Goal: Transaction & Acquisition: Purchase product/service

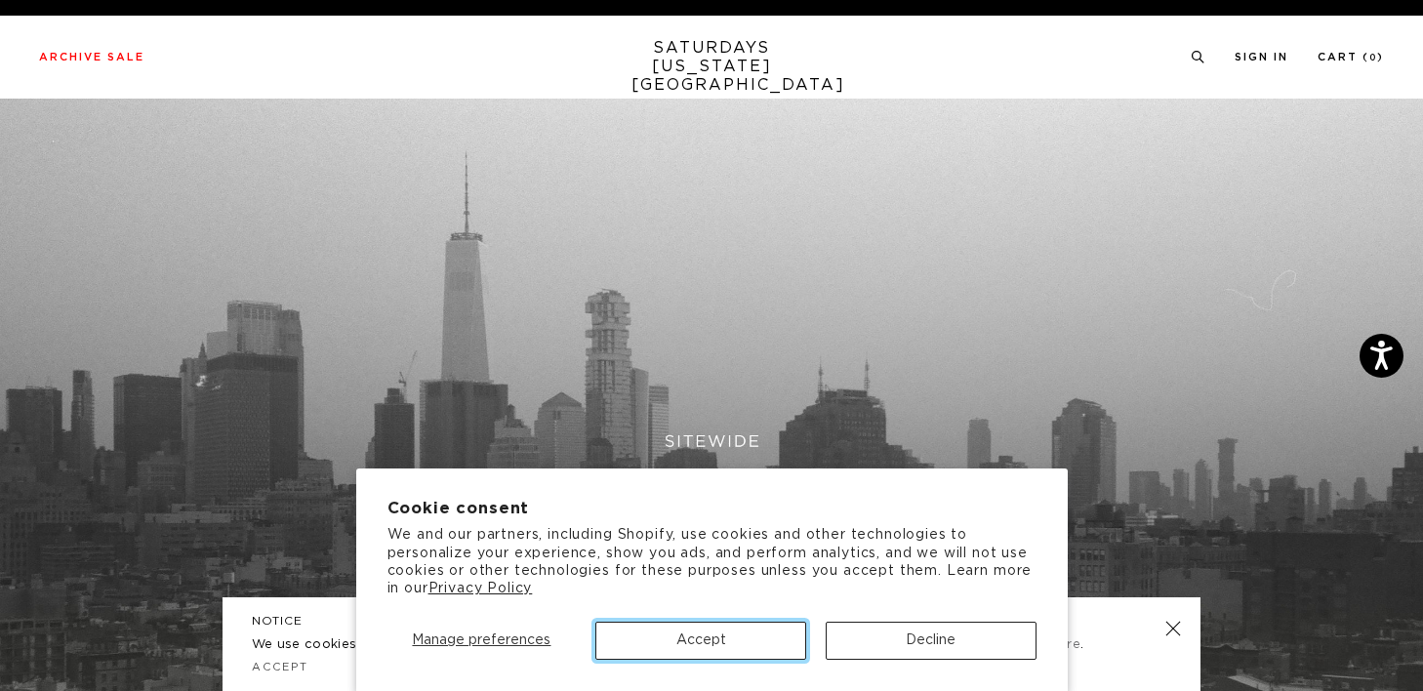
click at [732, 651] on button "Accept" at bounding box center [700, 641] width 211 height 38
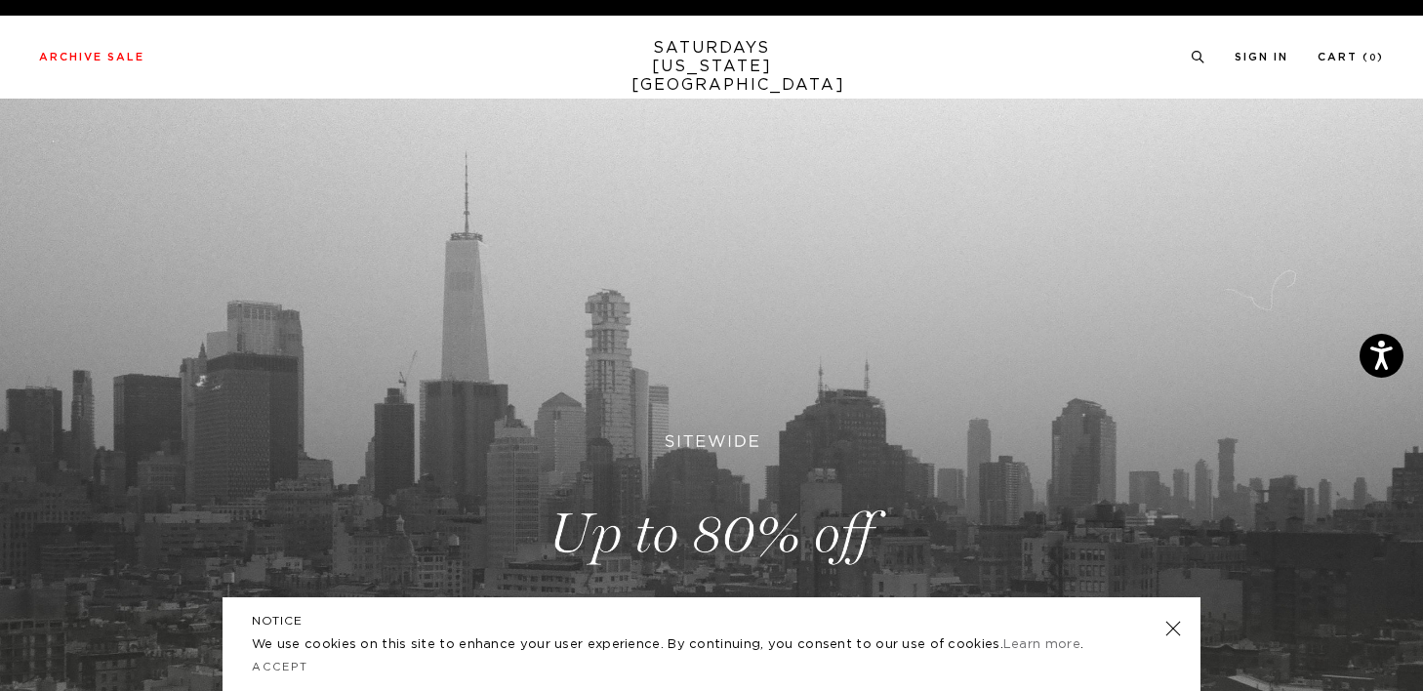
click at [1175, 628] on link at bounding box center [1172, 628] width 27 height 27
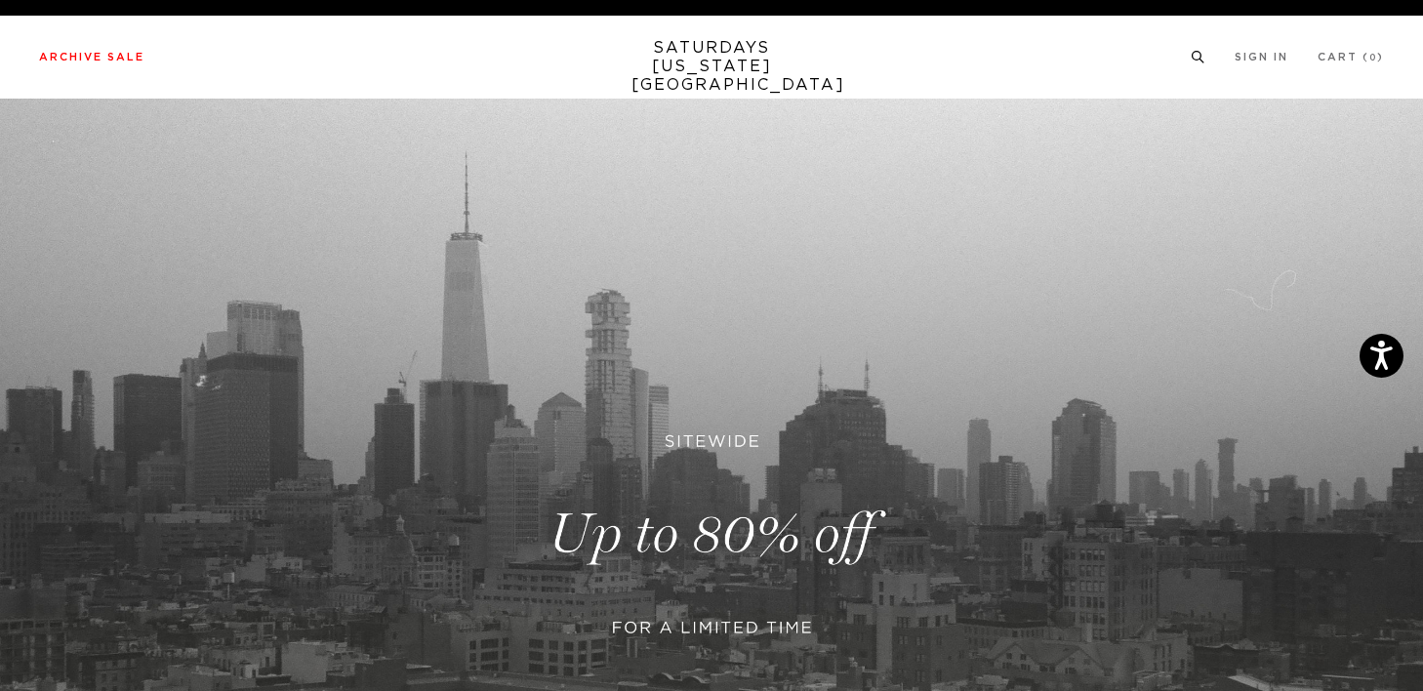
click at [1196, 54] on icon at bounding box center [1198, 57] width 15 height 13
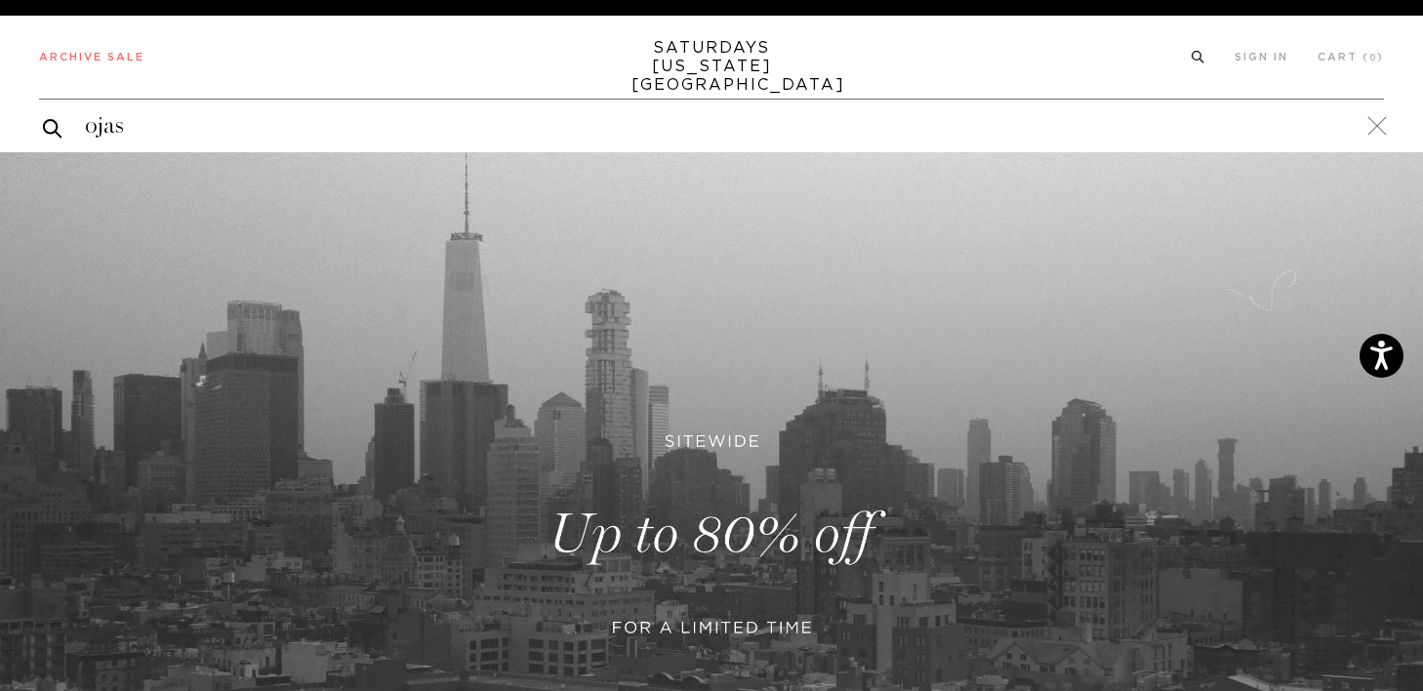
type input "ojas"
click at [43, 116] on button "submit" at bounding box center [53, 128] width 20 height 24
